Goal: Navigation & Orientation: Find specific page/section

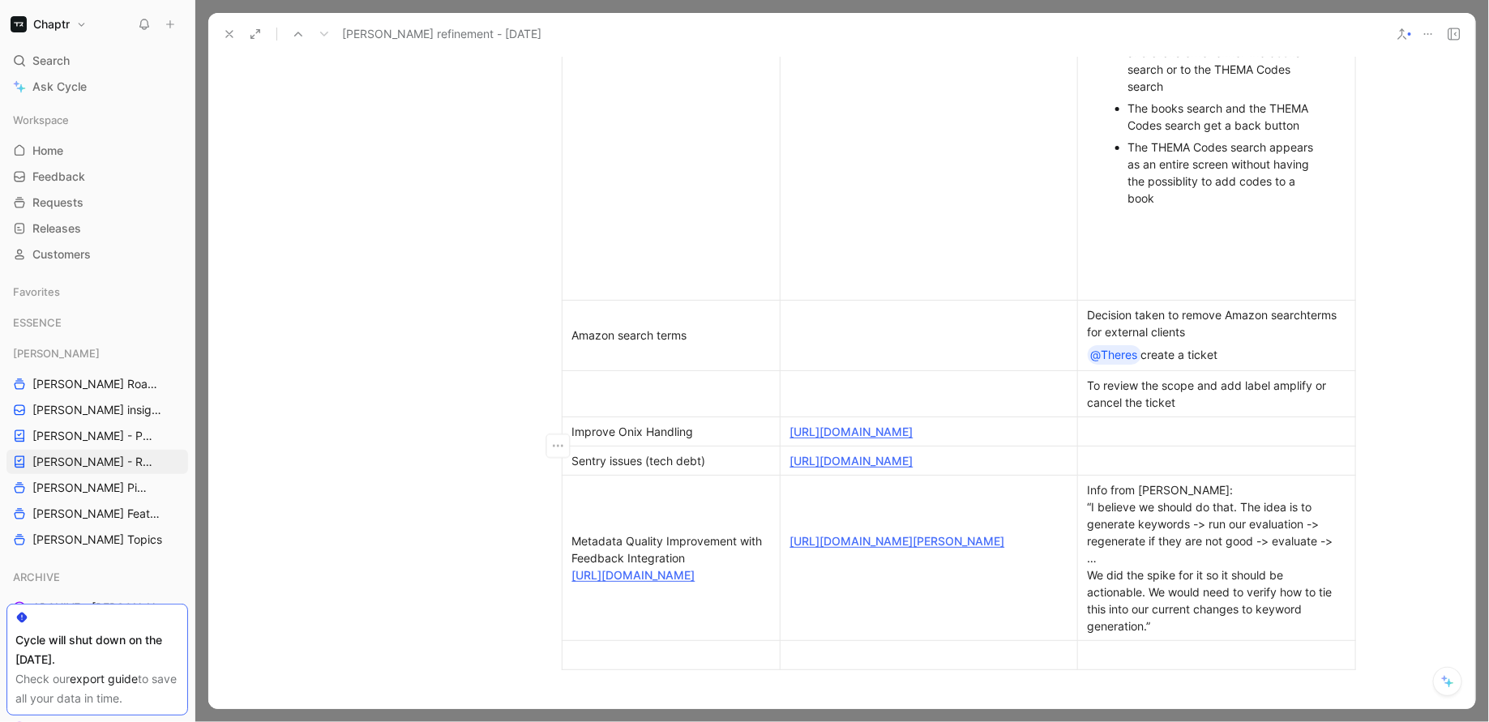
scroll to position [1033, 0]
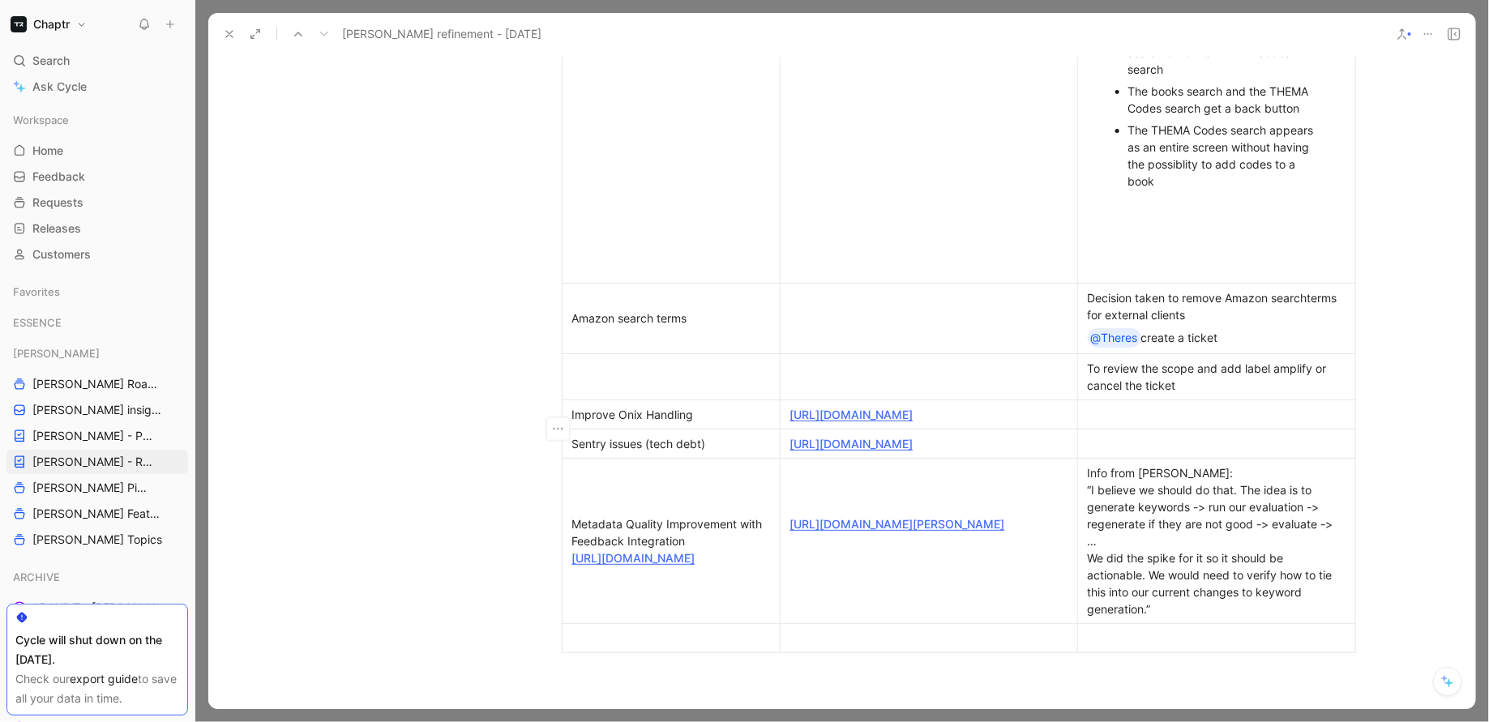
click at [822, 377] on div at bounding box center [928, 376] width 277 height 17
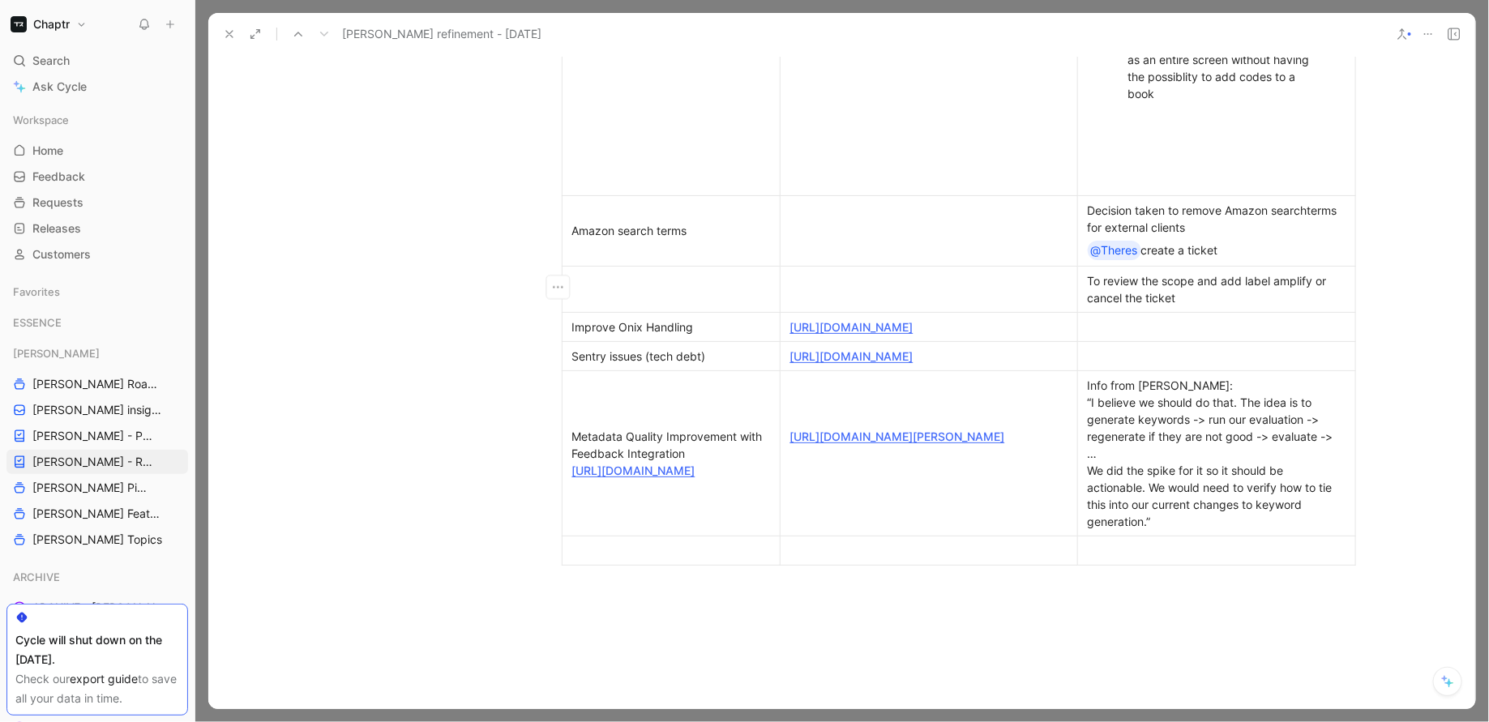
scroll to position [1135, 0]
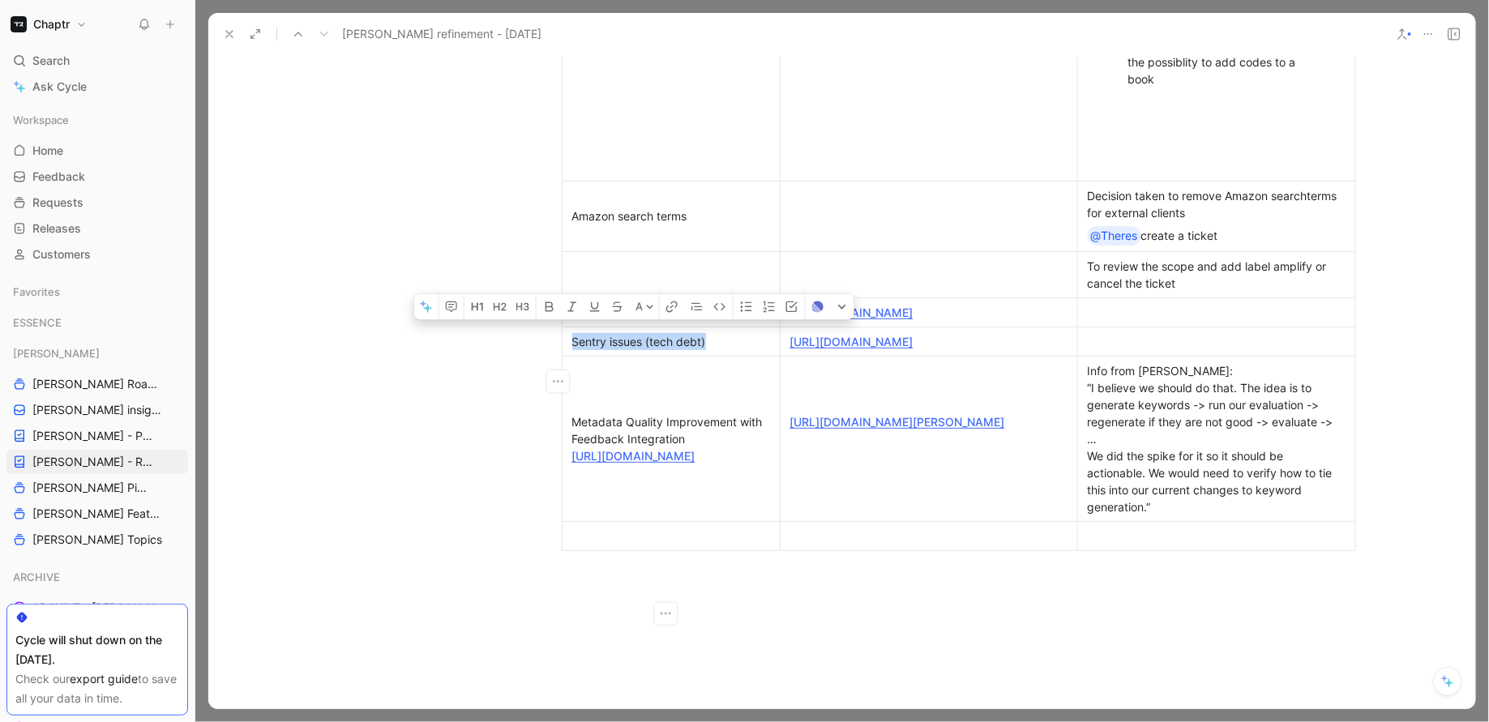
drag, startPoint x: 562, startPoint y: 379, endPoint x: 717, endPoint y: 388, distance: 155.0
click at [717, 353] on p "Sentry issues (tech debt)" at bounding box center [671, 342] width 211 height 22
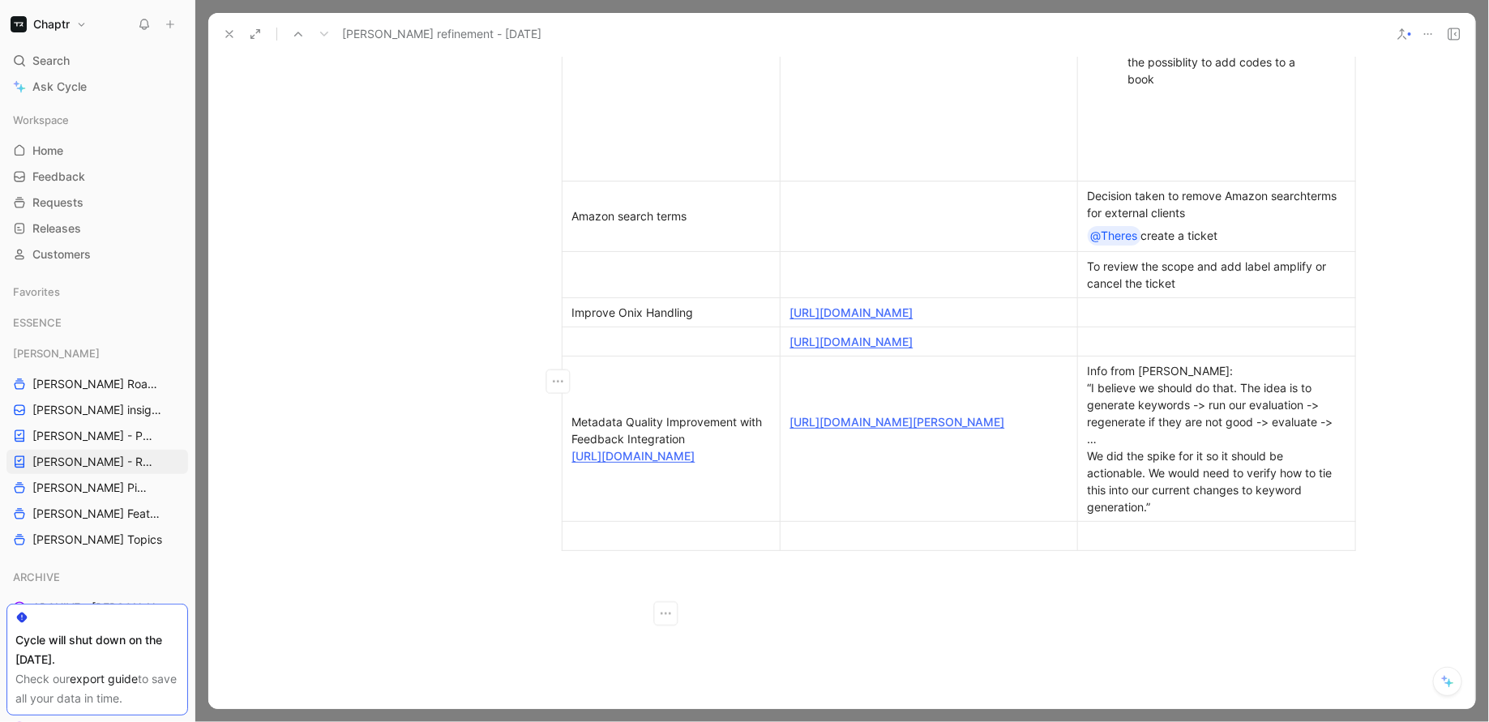
click at [608, 545] on div at bounding box center [671, 536] width 198 height 17
drag, startPoint x: 917, startPoint y: 397, endPoint x: 782, endPoint y: 369, distance: 137.5
click at [784, 353] on p "https://linear.app/chaptr/team/RDY/view/sentry-issues-8dfb119d11f6" at bounding box center [929, 342] width 290 height 22
click at [807, 545] on div at bounding box center [928, 536] width 277 height 17
click at [592, 350] on div at bounding box center [671, 341] width 198 height 17
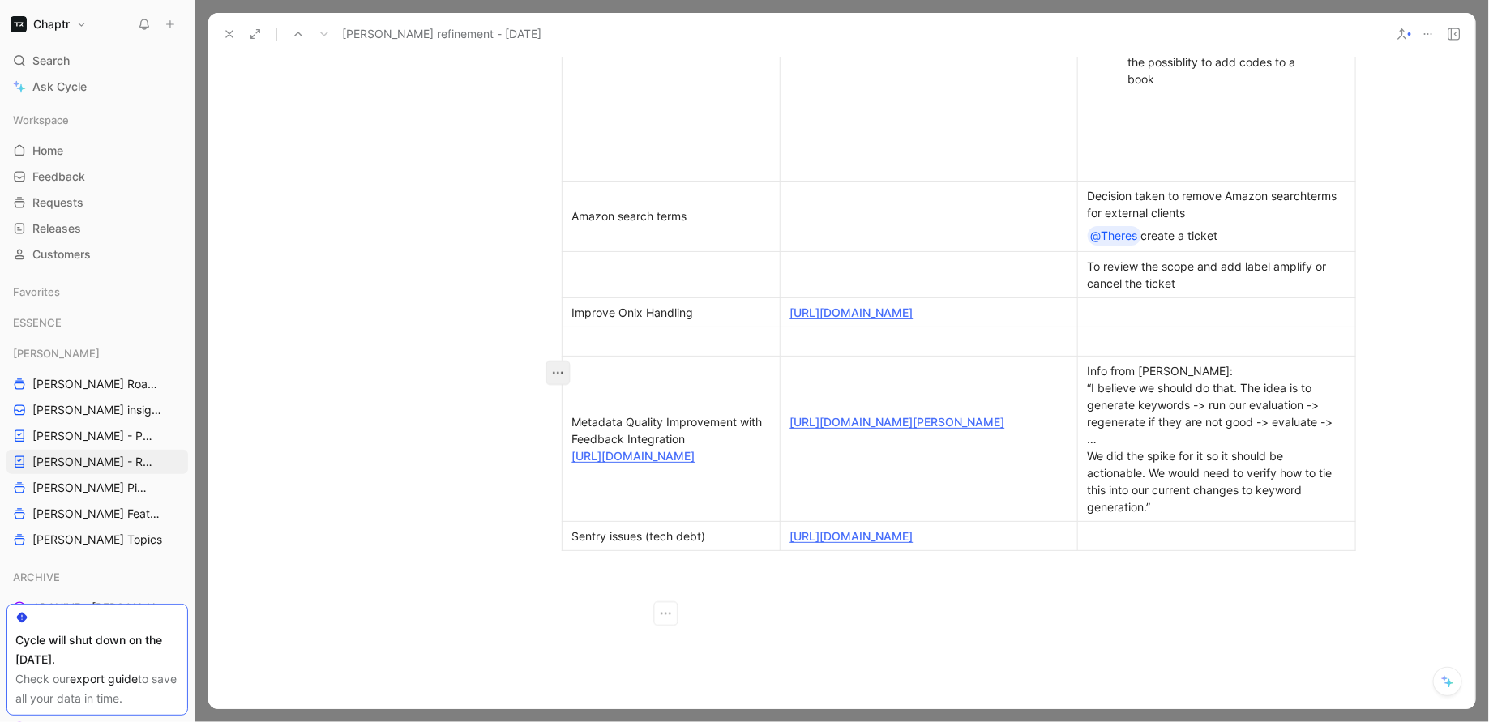
click at [554, 370] on icon "button" at bounding box center [557, 373] width 16 height 16
click at [548, 433] on span "Delete row" at bounding box center [546, 433] width 57 height 14
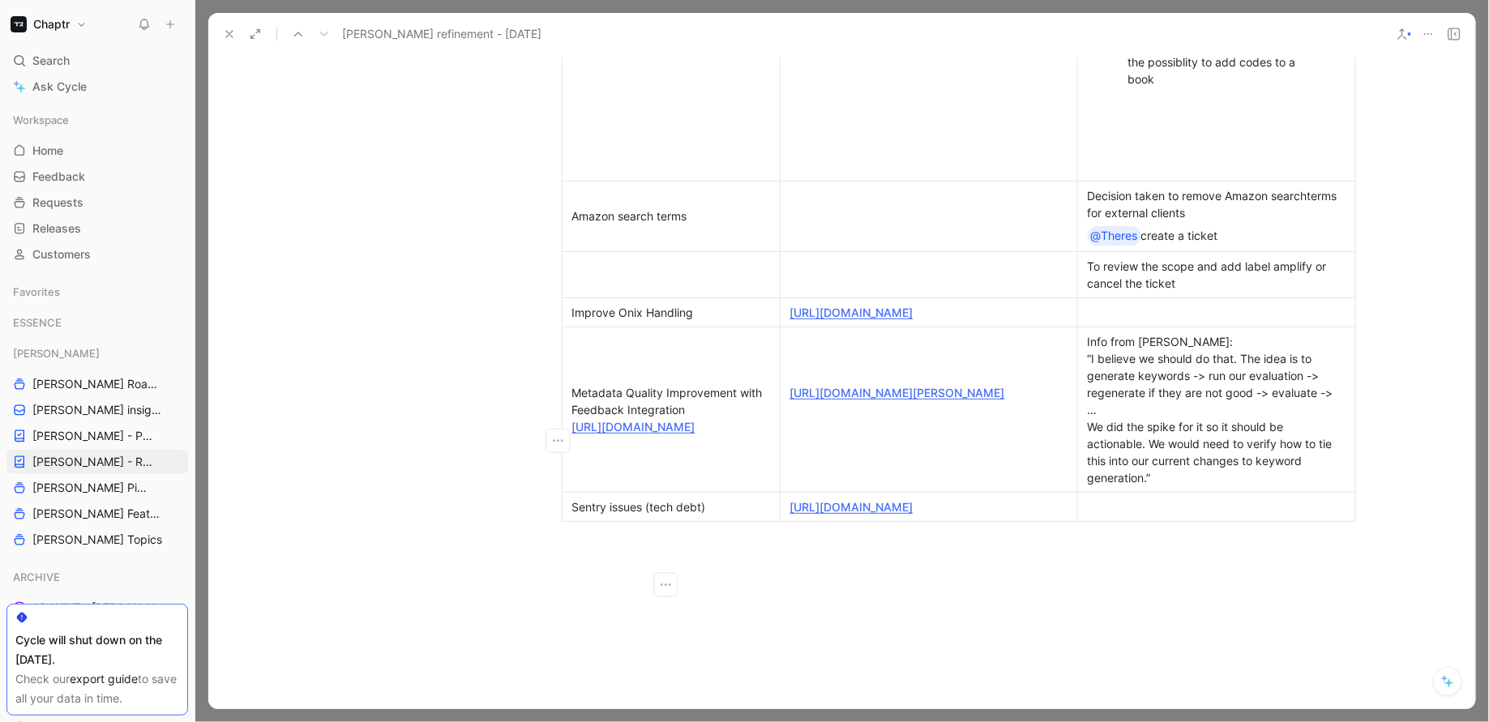
click at [566, 518] on p "Sentry issues (tech debt)" at bounding box center [671, 507] width 211 height 22
click at [549, 548] on icon "button" at bounding box center [557, 547] width 16 height 16
click at [541, 578] on span "Add row below" at bounding box center [557, 582] width 79 height 14
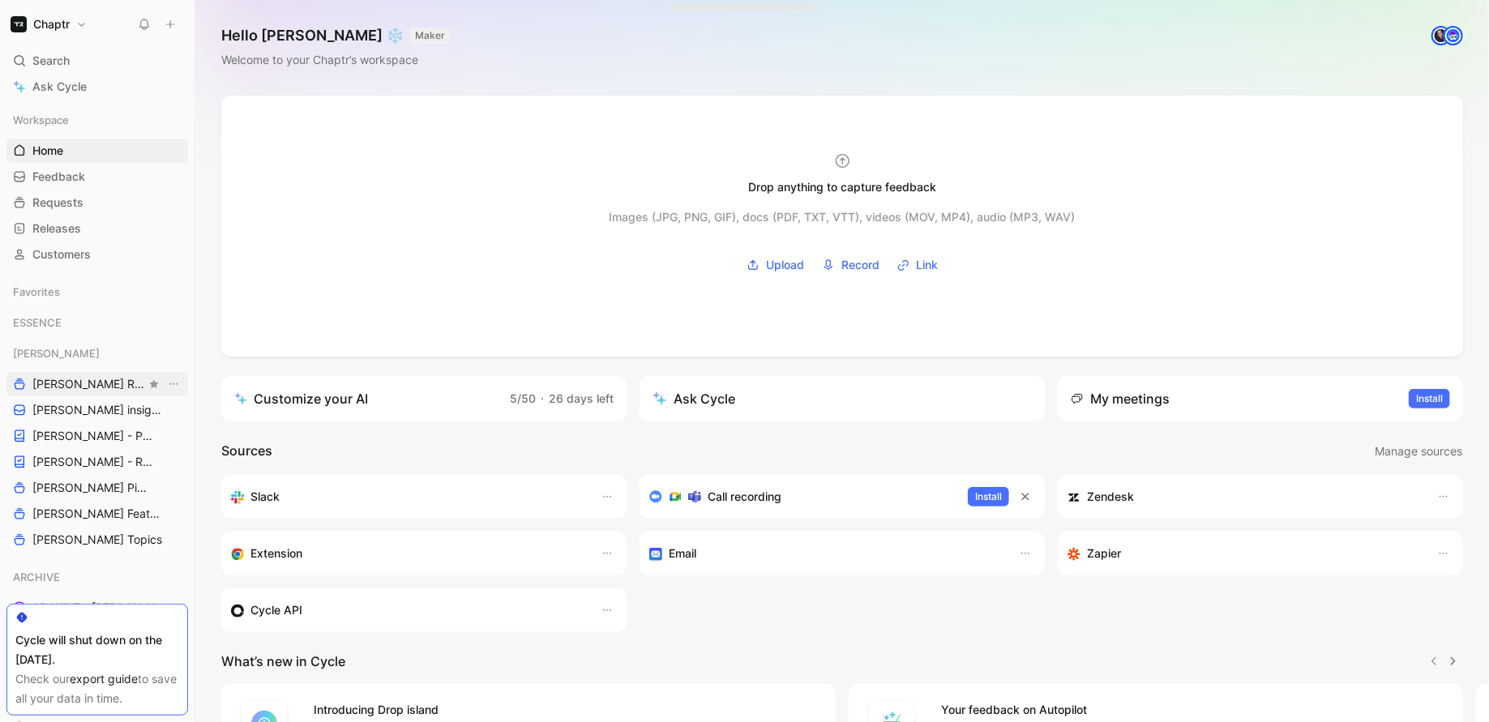
click at [54, 391] on span "[PERSON_NAME] Roadmap - open items" at bounding box center [88, 384] width 113 height 16
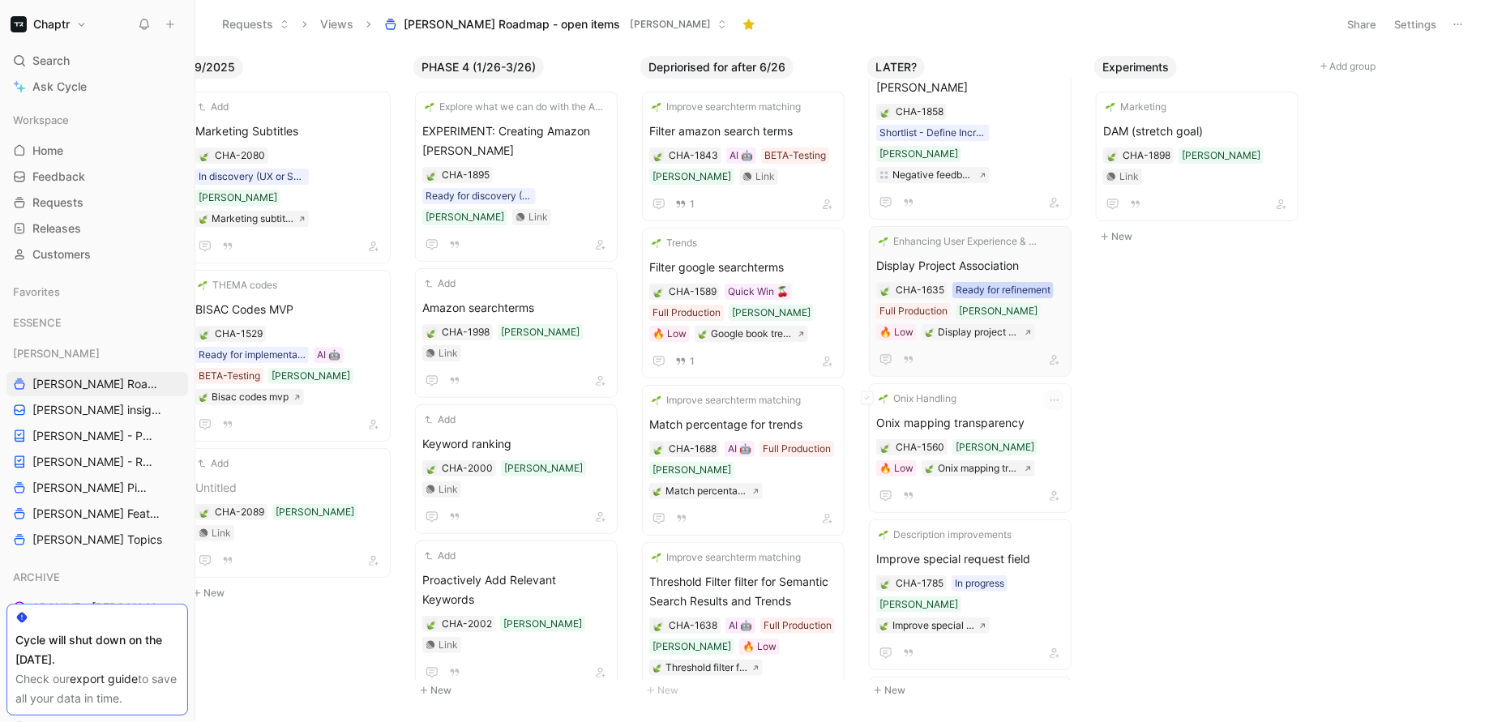
scroll to position [535, 0]
click at [995, 254] on span "Display Project Association" at bounding box center [970, 263] width 188 height 19
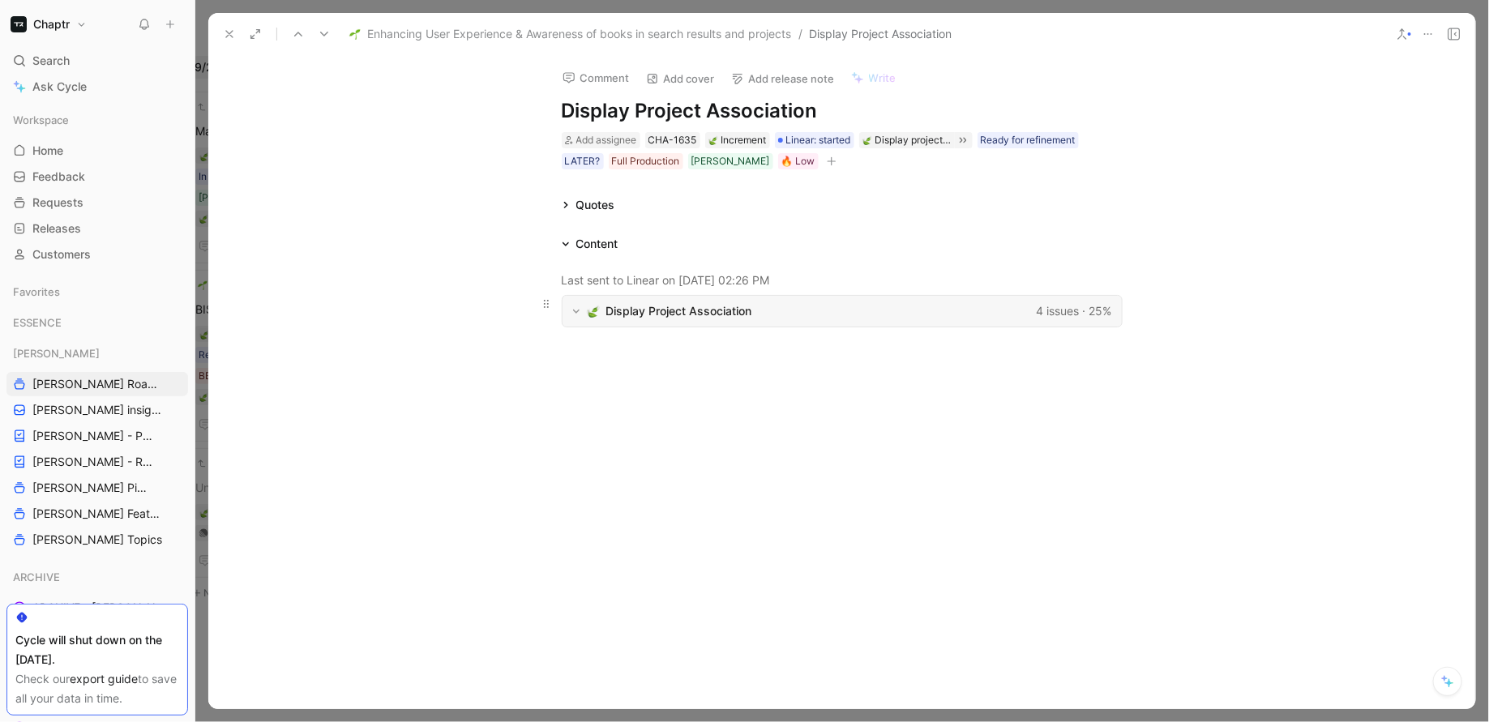
click at [773, 314] on span "Display Project Association" at bounding box center [818, 310] width 424 height 19
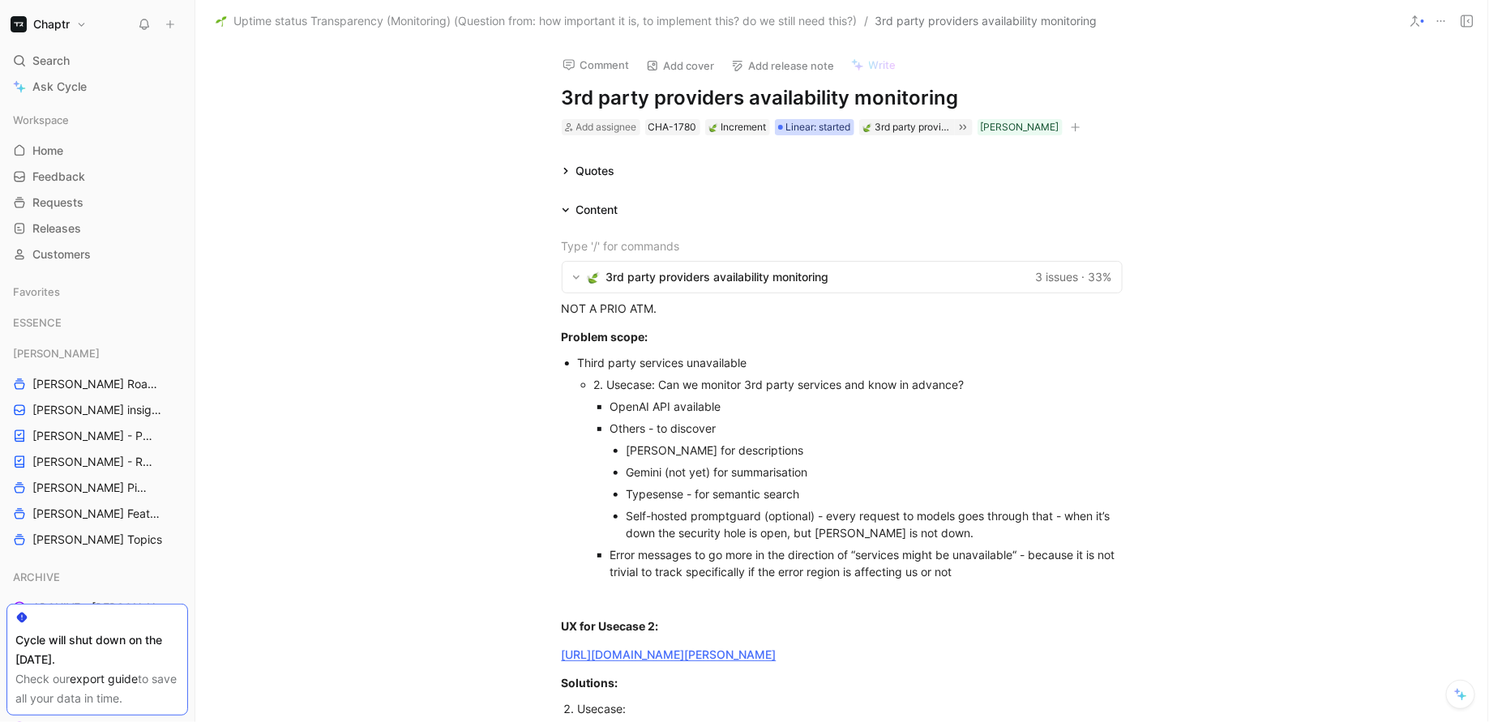
click at [835, 124] on span "Linear: started" at bounding box center [818, 127] width 65 height 16
